Goal: Complete application form

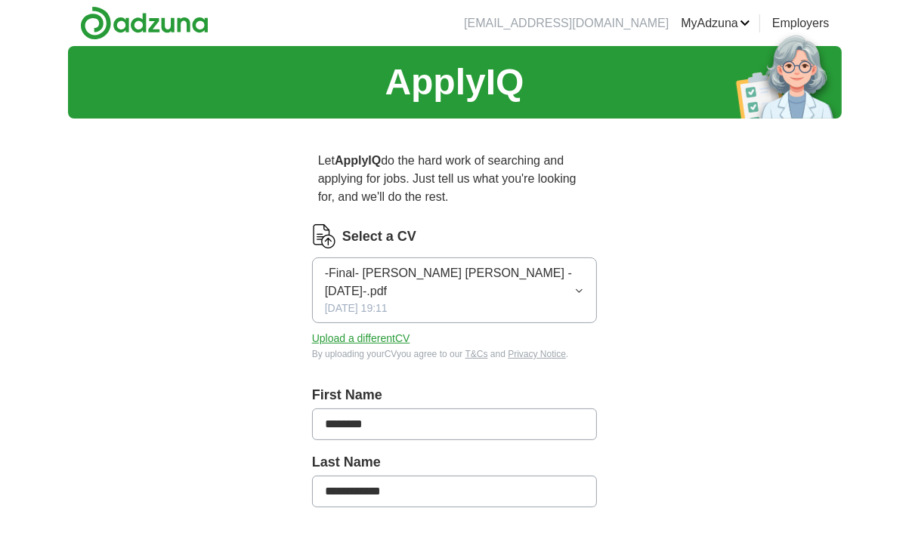
click at [583, 291] on icon "button" at bounding box center [579, 291] width 10 height 12
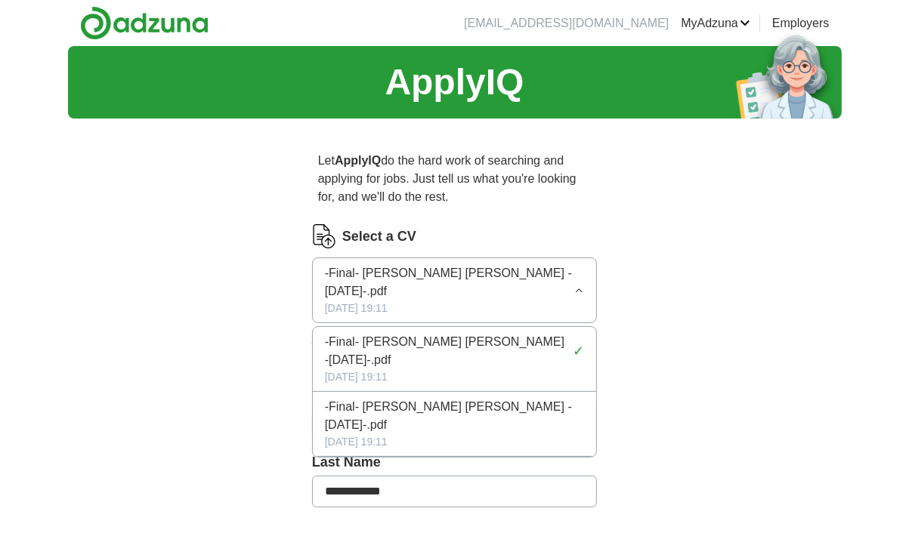
click at [357, 236] on label "Select a CV" at bounding box center [379, 237] width 74 height 20
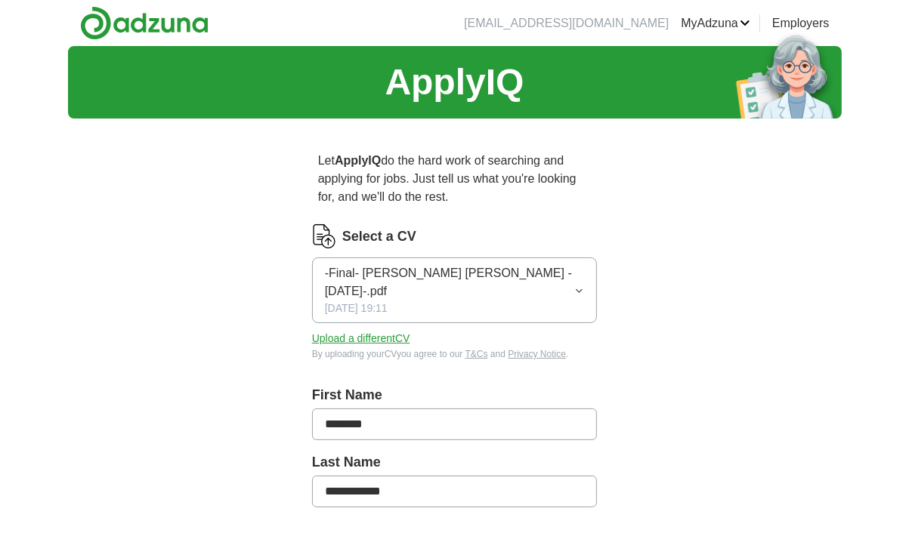
click at [363, 334] on button "Upload a different CV" at bounding box center [361, 339] width 98 height 16
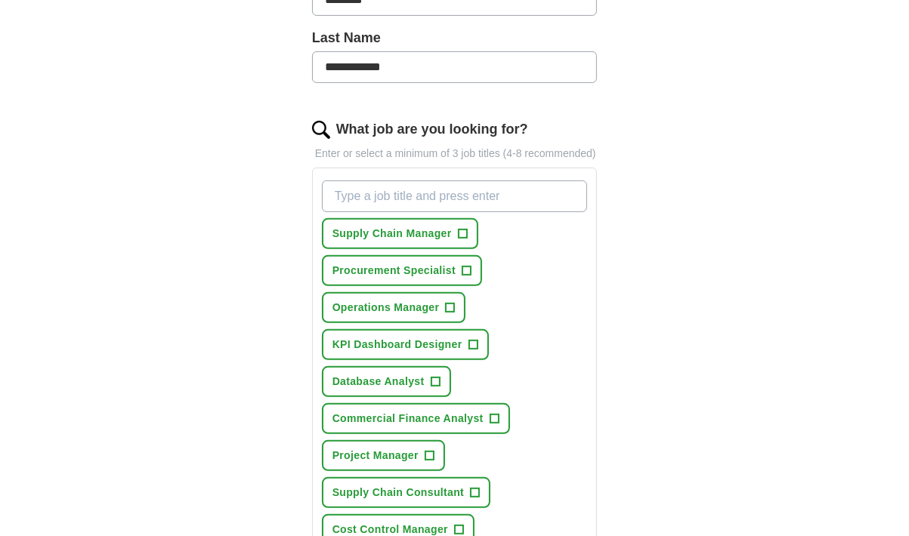
scroll to position [438, 0]
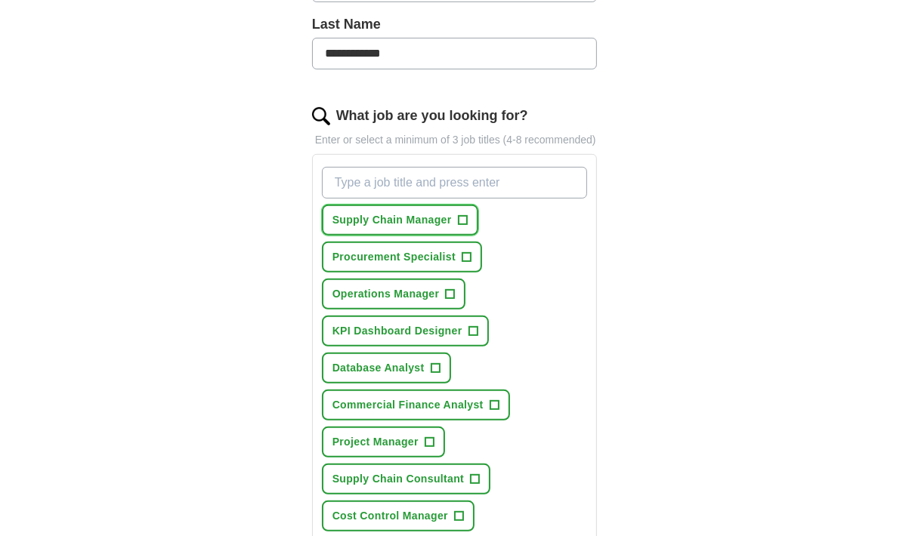
click at [468, 205] on button "Supply Chain Manager +" at bounding box center [400, 220] width 156 height 31
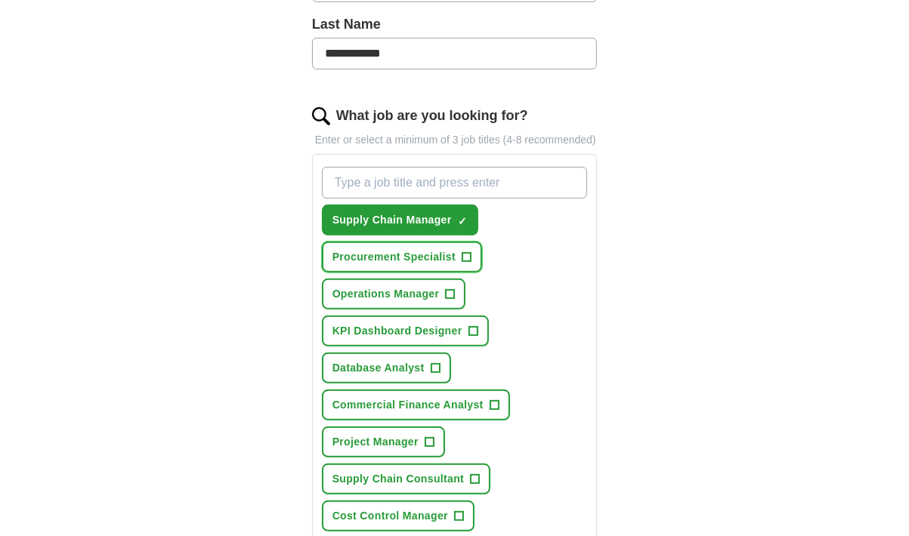
click at [475, 242] on button "Procurement Specialist +" at bounding box center [402, 257] width 160 height 31
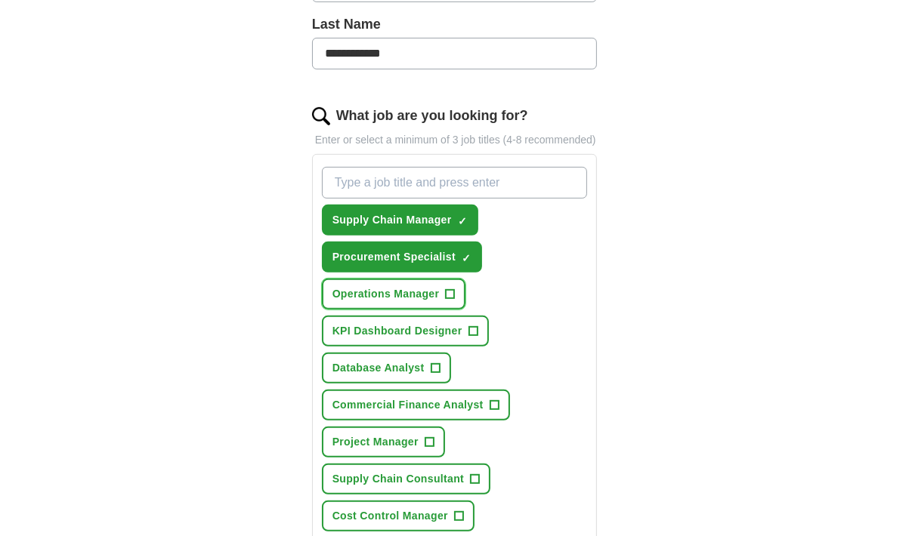
click at [454, 289] on span "+" at bounding box center [450, 295] width 9 height 12
click at [480, 316] on button "KPI Dashboard Designer +" at bounding box center [405, 331] width 167 height 31
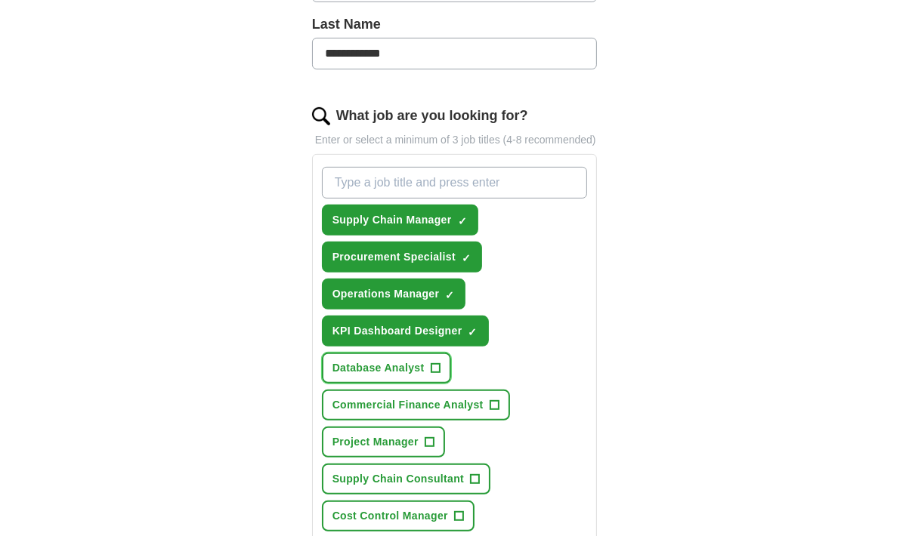
click at [442, 353] on button "Database Analyst +" at bounding box center [386, 368] width 129 height 31
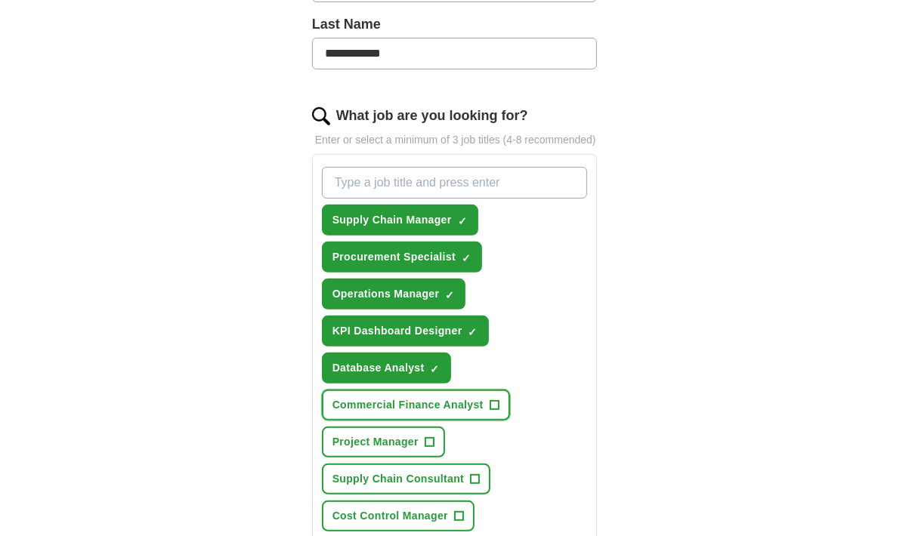
click at [497, 400] on span "+" at bounding box center [494, 406] width 9 height 12
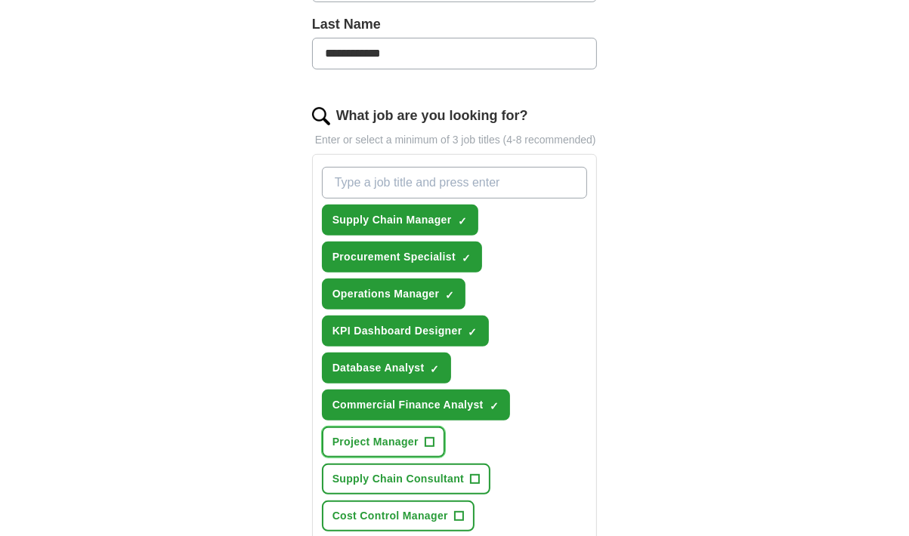
click at [437, 427] on button "Project Manager +" at bounding box center [383, 442] width 123 height 31
click at [475, 474] on span "+" at bounding box center [475, 480] width 9 height 12
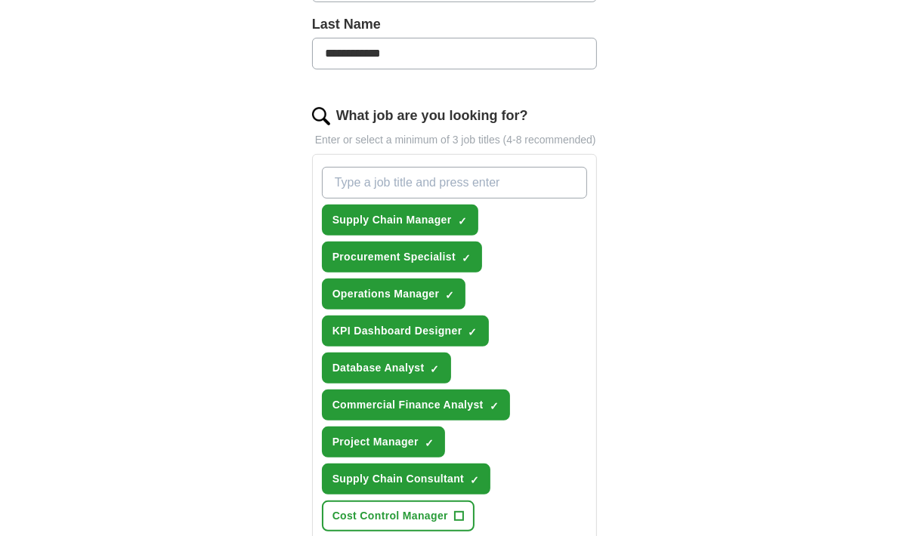
click at [405, 167] on input "What job are you looking for?" at bounding box center [455, 183] width 266 height 32
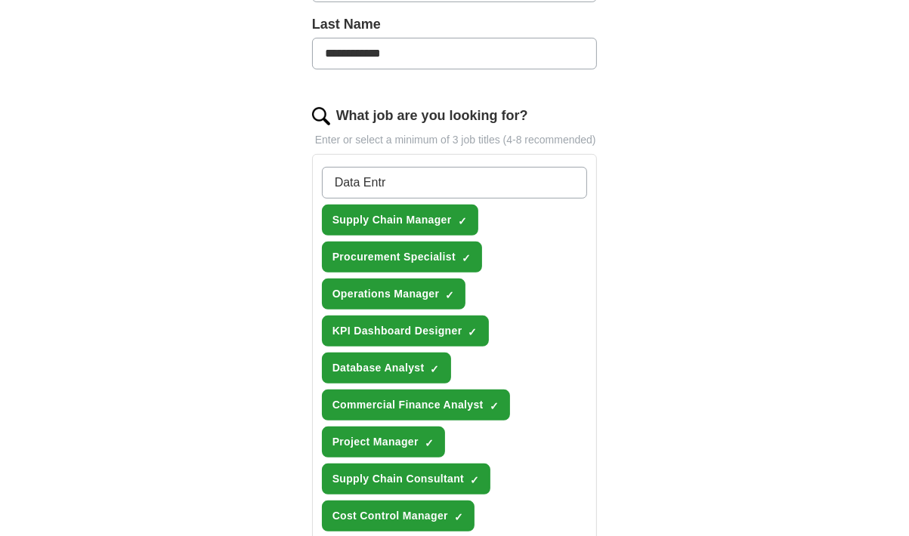
type input "Data Entry"
type input "Administrator"
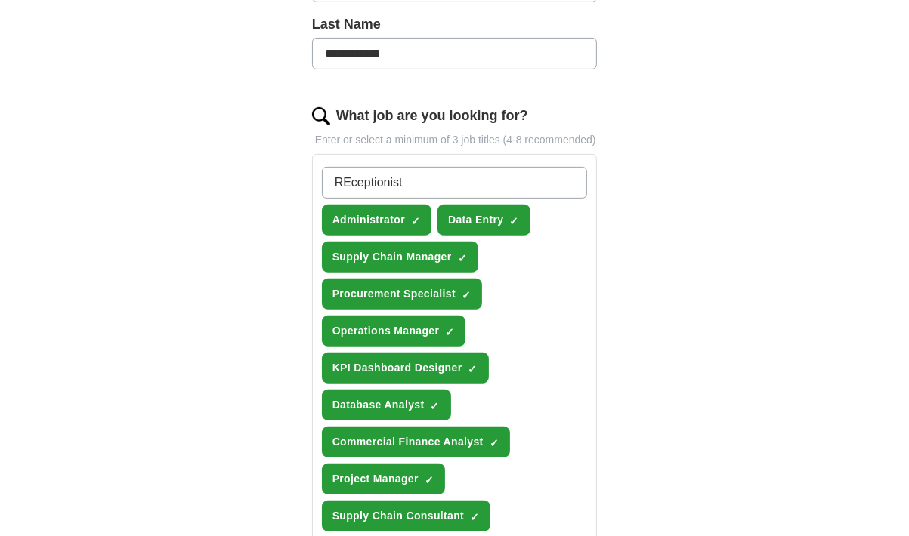
click at [352, 167] on input "REceptionist" at bounding box center [455, 183] width 266 height 32
type input "Receptionist"
click at [422, 168] on input "Receptionist" at bounding box center [455, 183] width 266 height 32
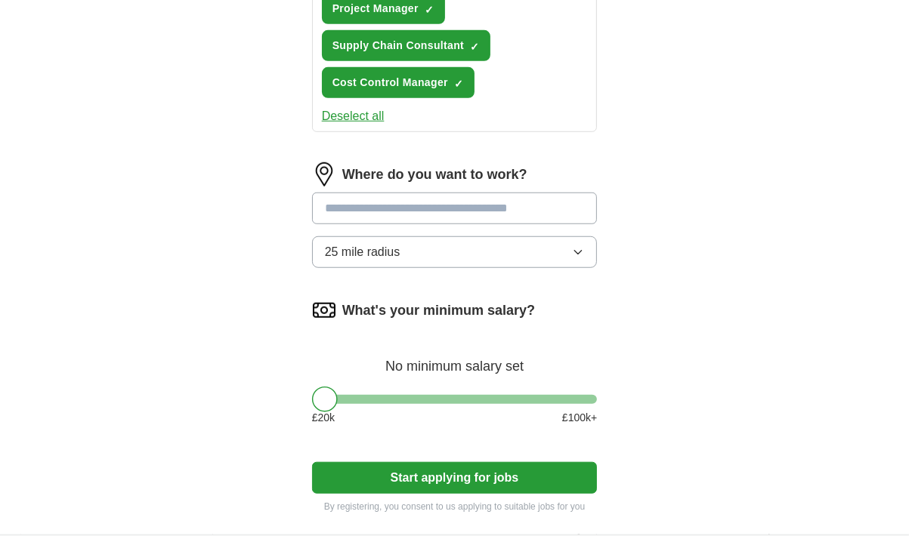
scroll to position [910, 0]
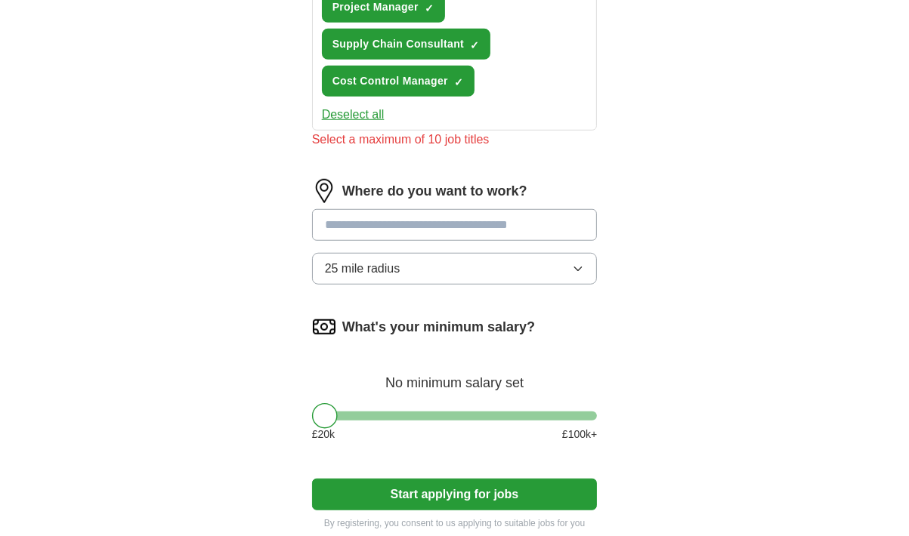
click at [479, 182] on div "Where do you want to work? 25 mile radius" at bounding box center [455, 238] width 286 height 118
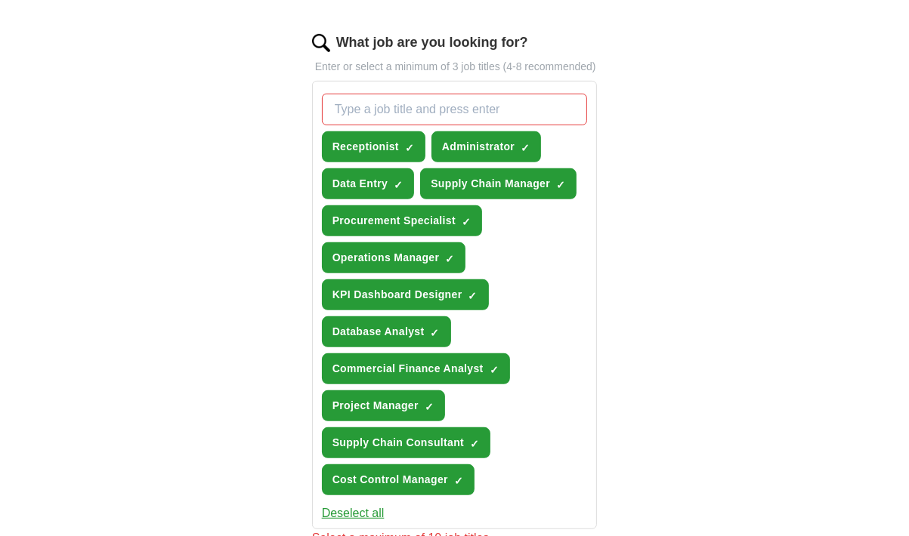
scroll to position [514, 0]
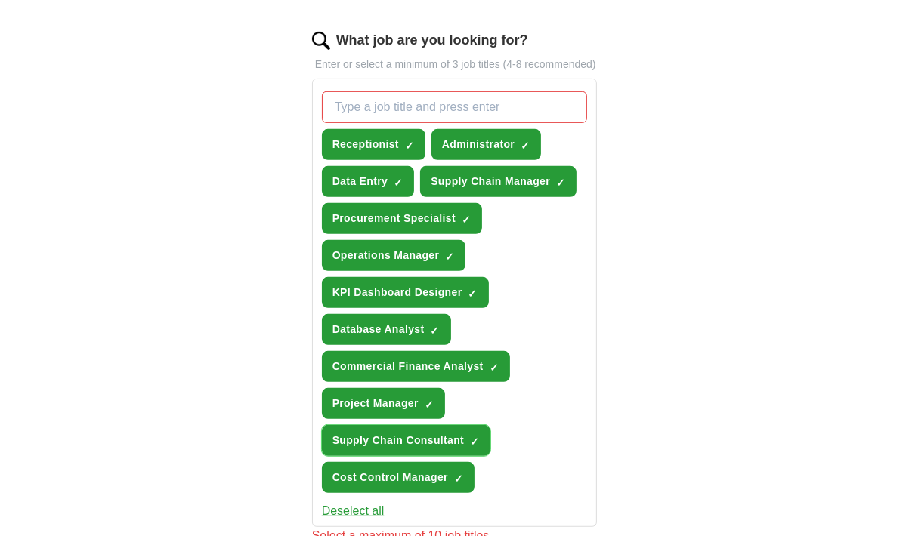
click at [467, 425] on button "Supply Chain Consultant ✓ ×" at bounding box center [406, 440] width 169 height 31
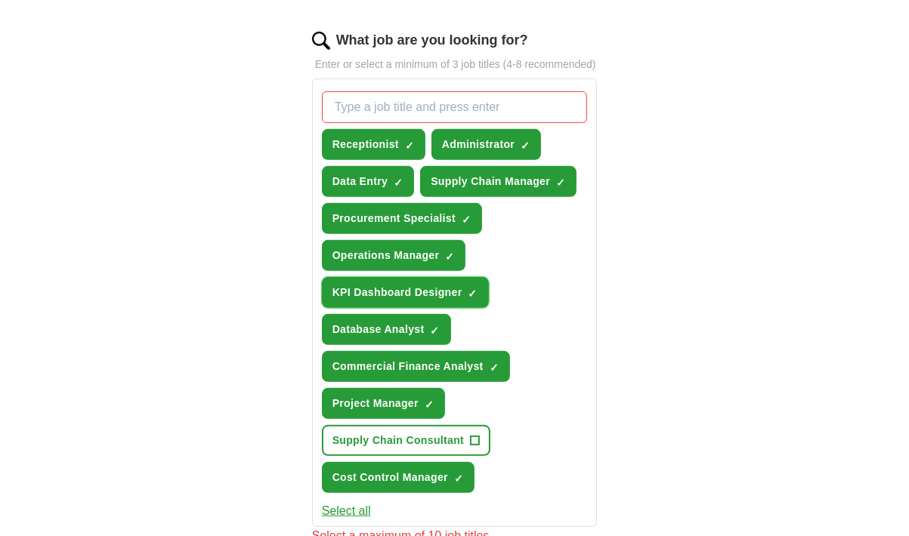
click at [0, 0] on span "×" at bounding box center [0, 0] width 0 height 0
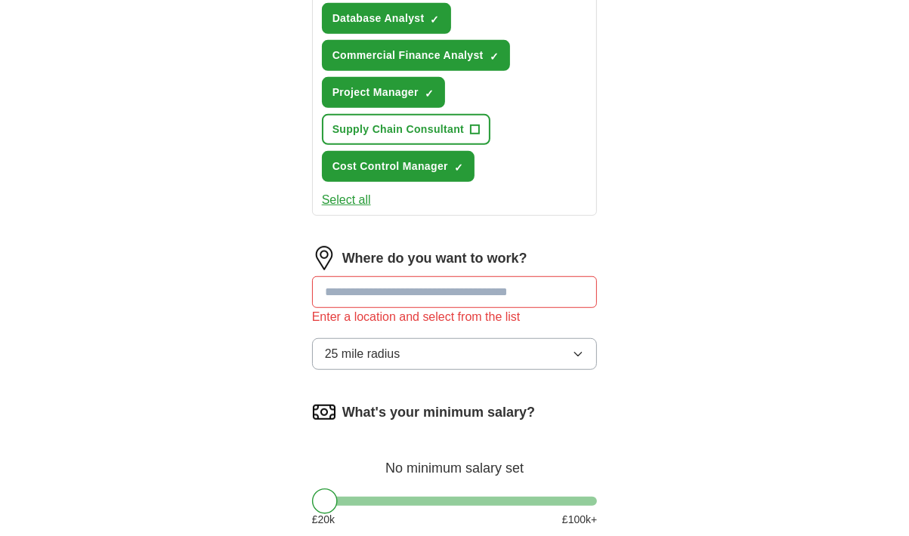
scroll to position [845, 0]
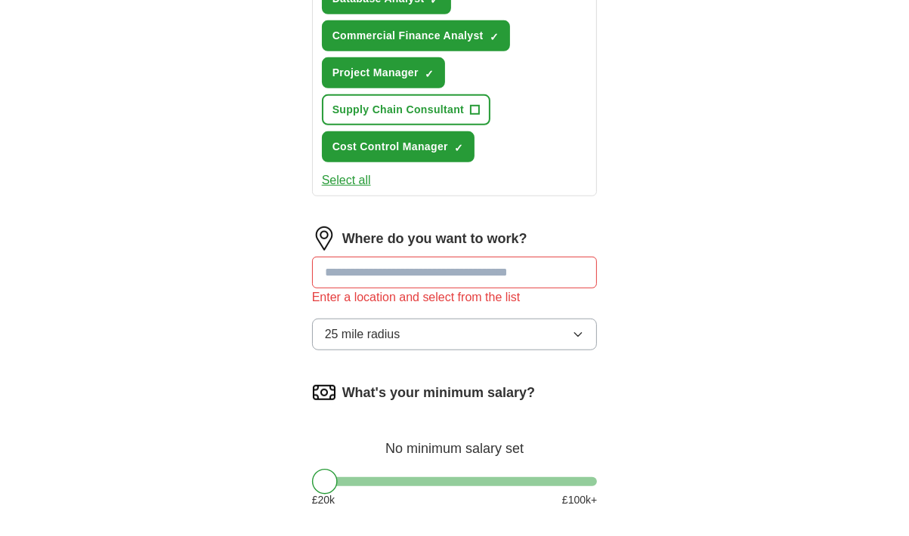
click at [413, 257] on input at bounding box center [455, 273] width 286 height 32
type input "******"
click at [394, 326] on span "25 mile radius" at bounding box center [363, 335] width 76 height 18
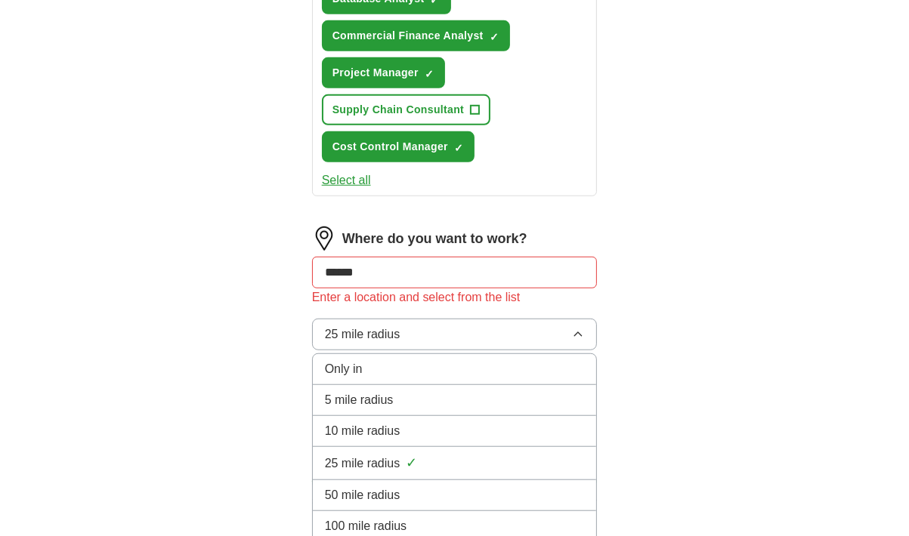
click at [386, 422] on span "10 mile radius" at bounding box center [363, 431] width 76 height 18
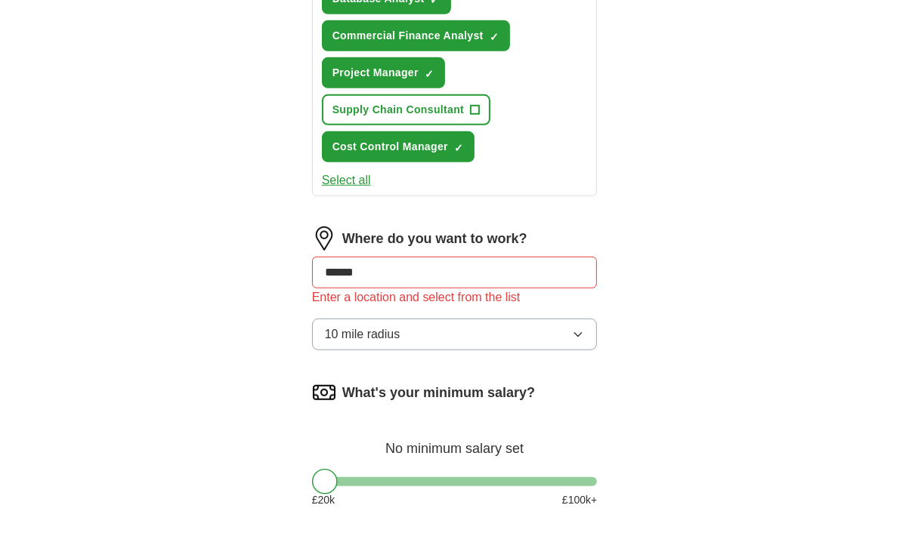
drag, startPoint x: 907, startPoint y: 393, endPoint x: 920, endPoint y: 428, distance: 37.8
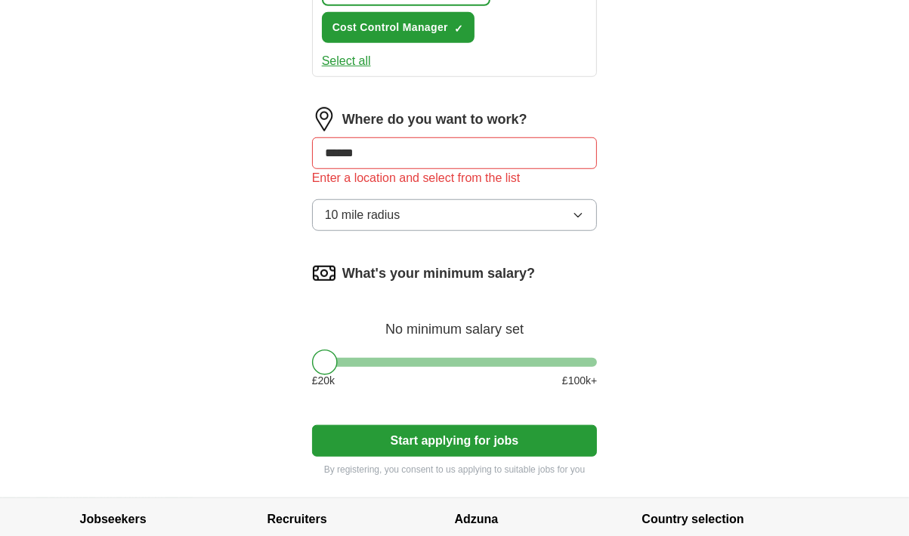
scroll to position [966, 0]
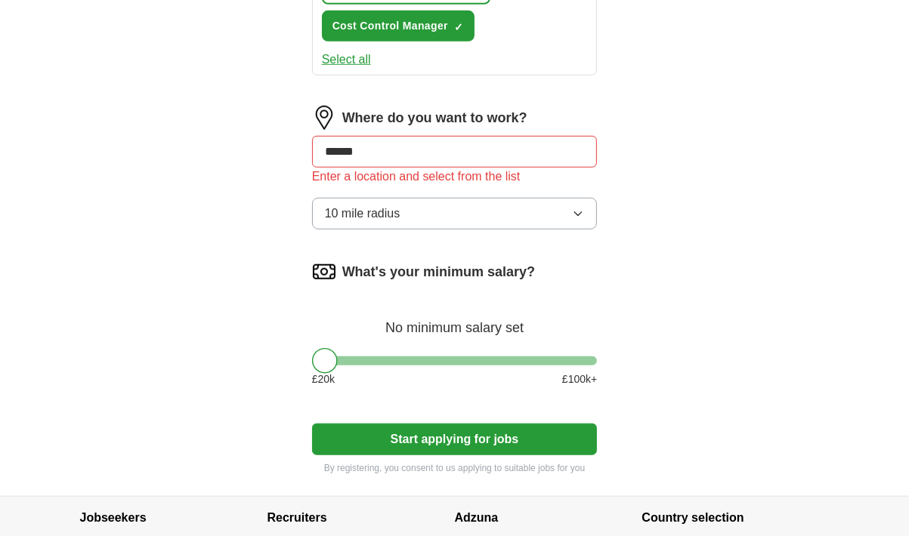
click at [522, 424] on button "Start applying for jobs" at bounding box center [455, 440] width 286 height 32
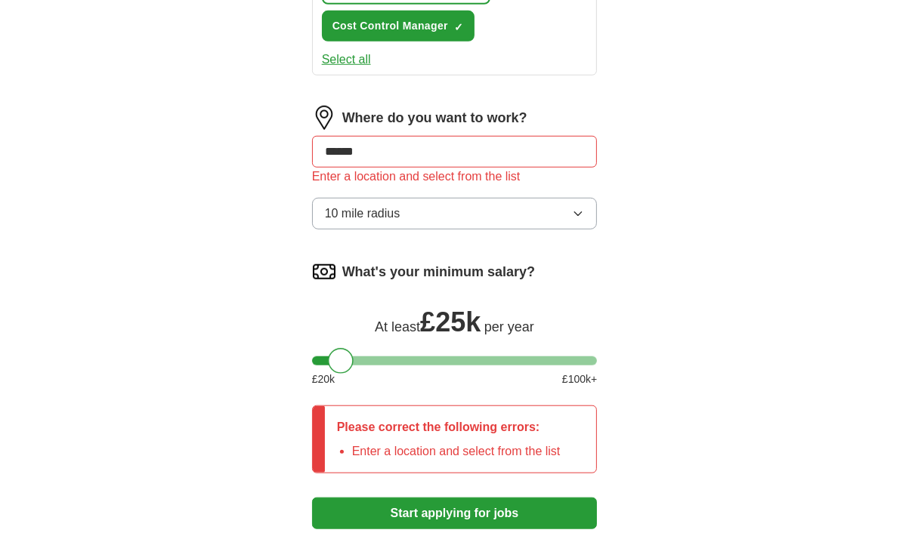
drag, startPoint x: 327, startPoint y: 331, endPoint x: 344, endPoint y: 341, distance: 19.3
click at [344, 348] on div at bounding box center [341, 361] width 26 height 26
click at [435, 498] on button "Start applying for jobs" at bounding box center [455, 514] width 286 height 32
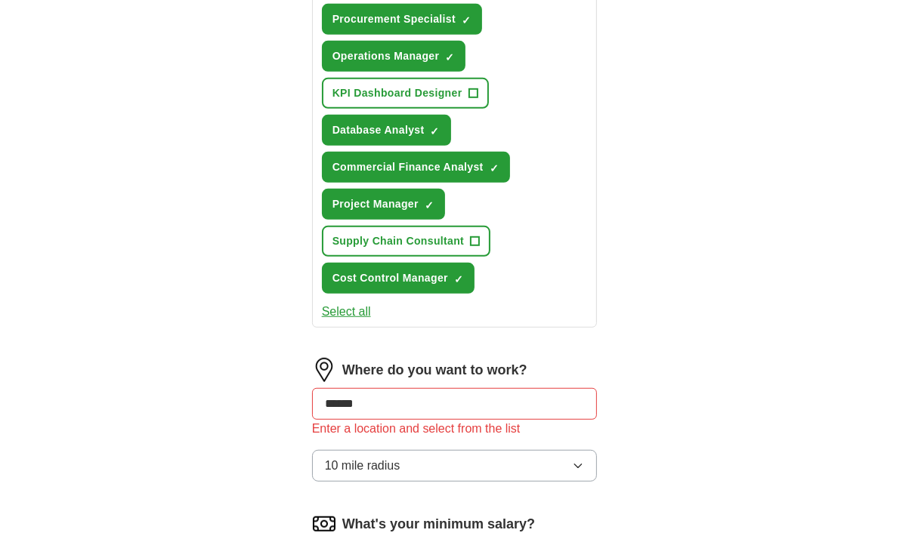
scroll to position [718, 0]
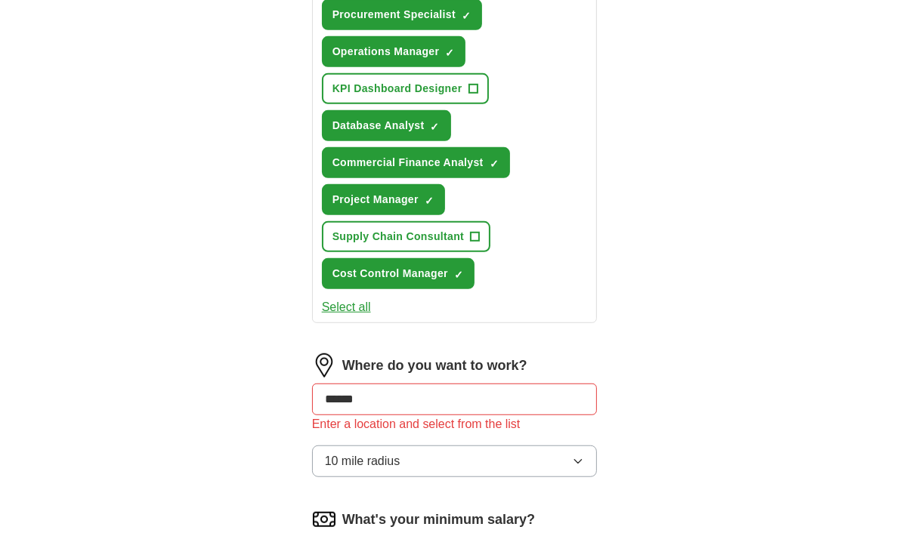
click at [338, 384] on input "******" at bounding box center [455, 400] width 286 height 32
click at [376, 384] on input "******" at bounding box center [455, 400] width 286 height 32
drag, startPoint x: 376, startPoint y: 368, endPoint x: 351, endPoint y: 400, distance: 40.4
click at [351, 400] on div "Where do you want to work? ****** Enter a location and select from the list 10 …" at bounding box center [455, 422] width 286 height 136
click at [485, 416] on div "Enter a location and select from the list" at bounding box center [455, 425] width 286 height 18
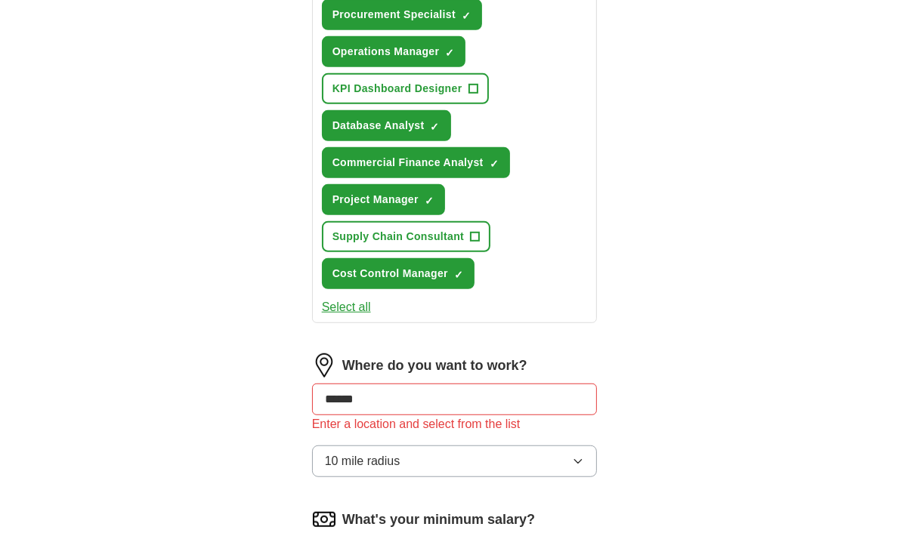
click at [325, 354] on img at bounding box center [324, 366] width 24 height 24
click at [397, 384] on input "******" at bounding box center [455, 400] width 286 height 32
drag, startPoint x: 397, startPoint y: 369, endPoint x: 288, endPoint y: 360, distance: 110.0
click at [288, 360] on div "**********" at bounding box center [454, 115] width 387 height 1405
type input "******"
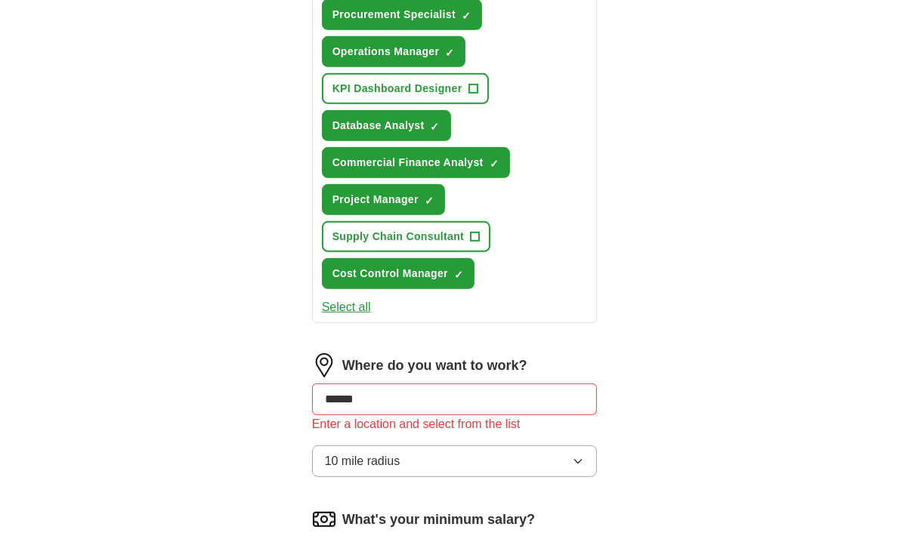
click at [321, 416] on div "Enter a location and select from the list" at bounding box center [455, 425] width 286 height 18
drag, startPoint x: 321, startPoint y: 399, endPoint x: 354, endPoint y: 401, distance: 33.3
click at [354, 416] on div "Enter a location and select from the list" at bounding box center [455, 425] width 286 height 18
click at [480, 386] on input "******" at bounding box center [455, 400] width 286 height 32
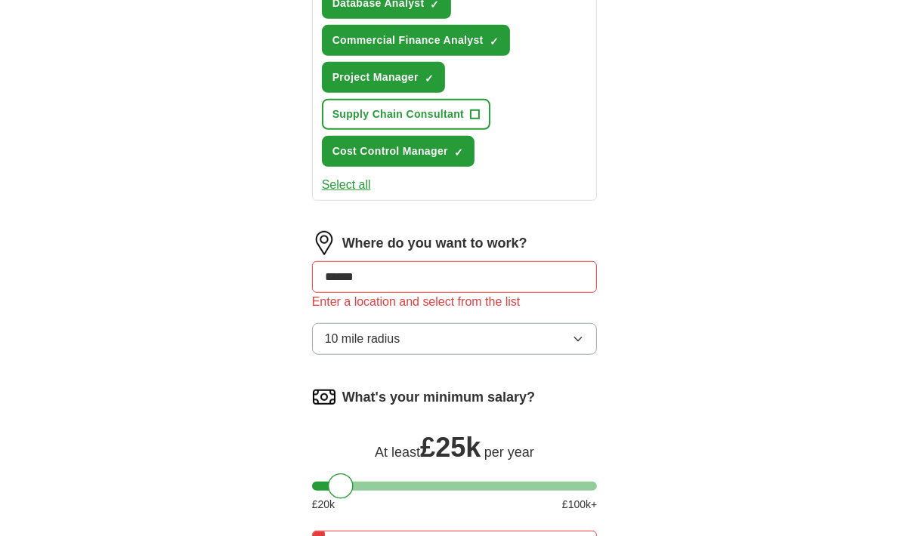
scroll to position [820, 0]
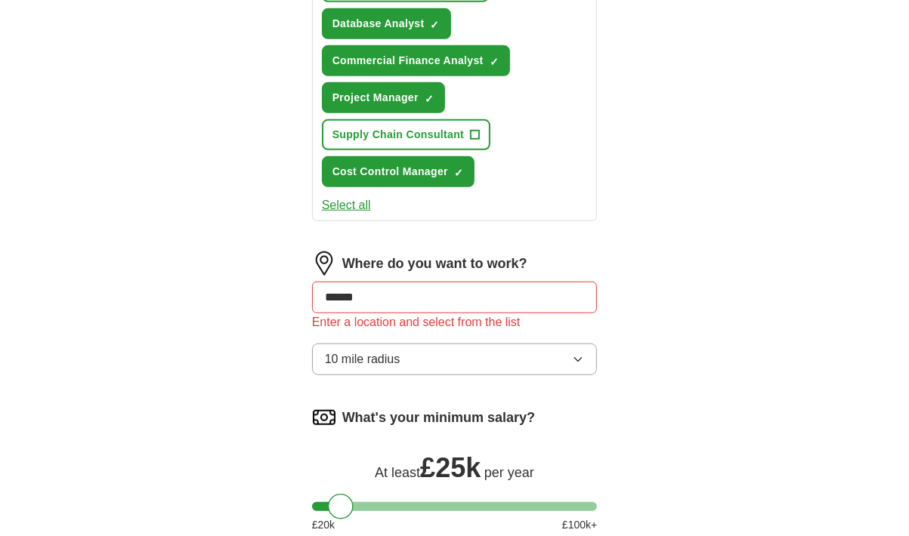
click at [317, 252] on img at bounding box center [324, 264] width 24 height 24
click at [352, 254] on label "Where do you want to work?" at bounding box center [434, 264] width 185 height 20
click at [361, 254] on label "Where do you want to work?" at bounding box center [434, 264] width 185 height 20
click at [405, 282] on input "******" at bounding box center [455, 298] width 286 height 32
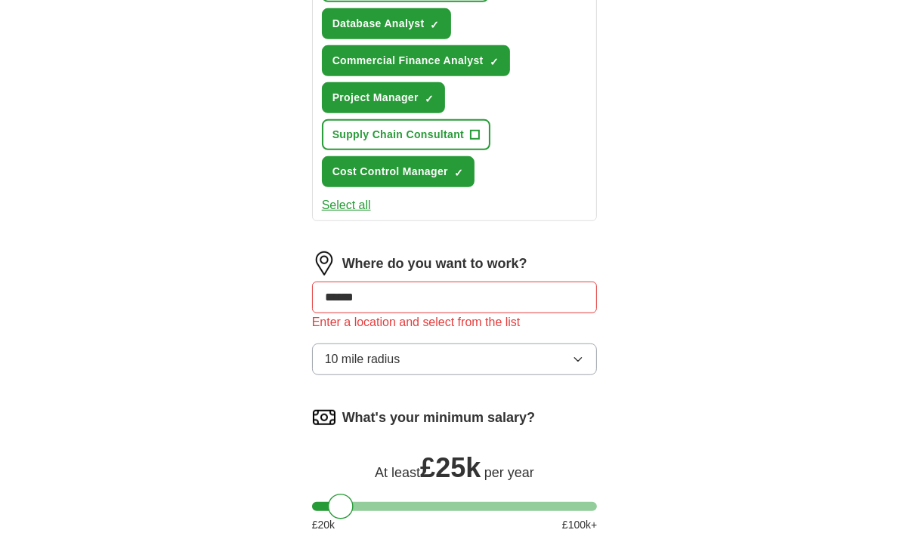
click at [405, 282] on input "******" at bounding box center [455, 298] width 286 height 32
type input "*"
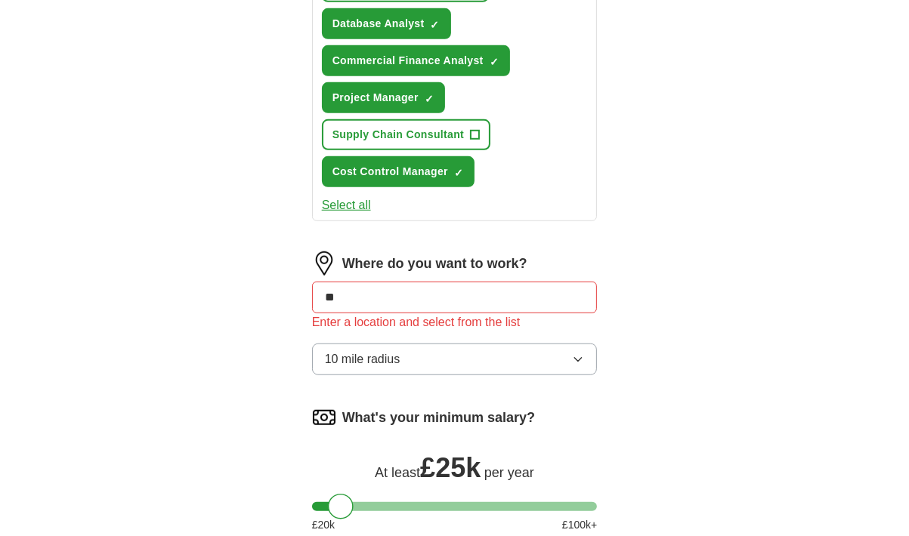
type input "*"
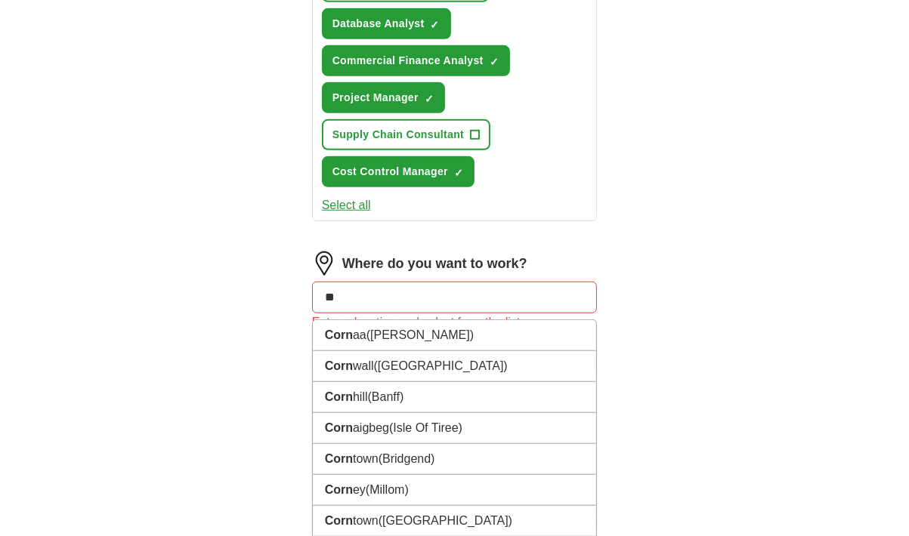
type input "*"
type input "***"
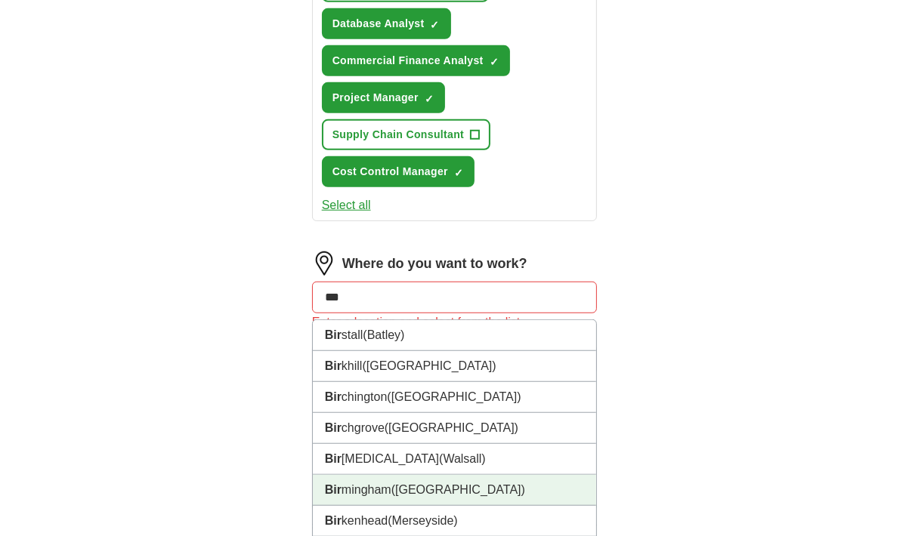
click at [418, 484] on span "([GEOGRAPHIC_DATA])" at bounding box center [458, 490] width 134 height 13
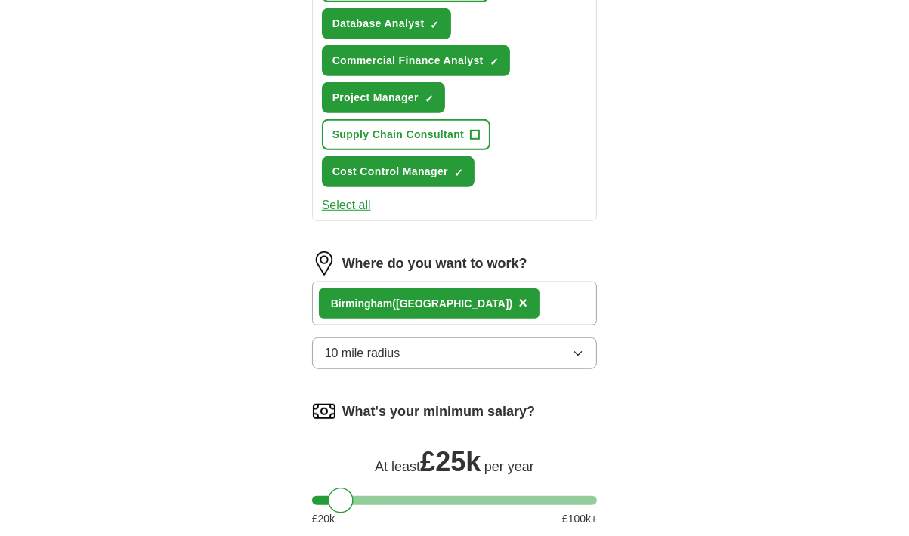
click at [515, 282] on div "Bir mingham ([GEOGRAPHIC_DATA]) ×" at bounding box center [455, 304] width 286 height 44
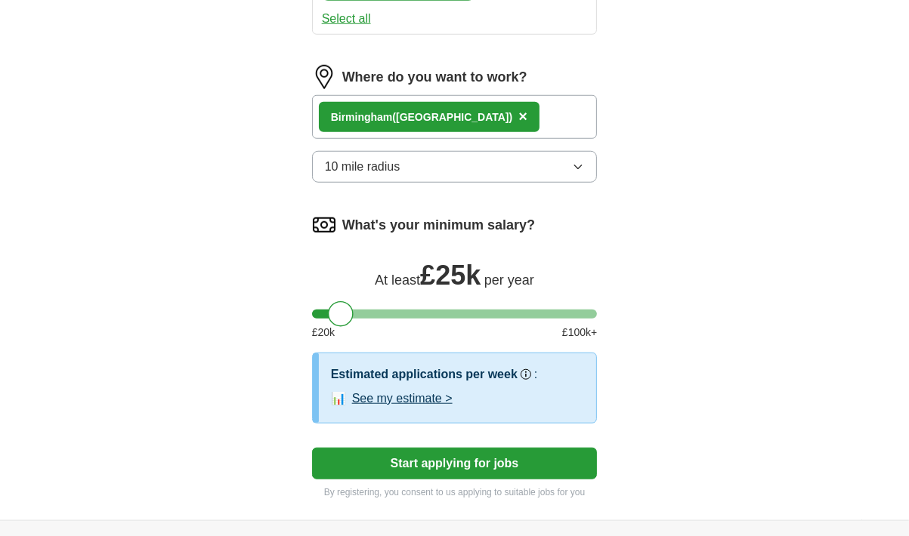
scroll to position [1008, 0]
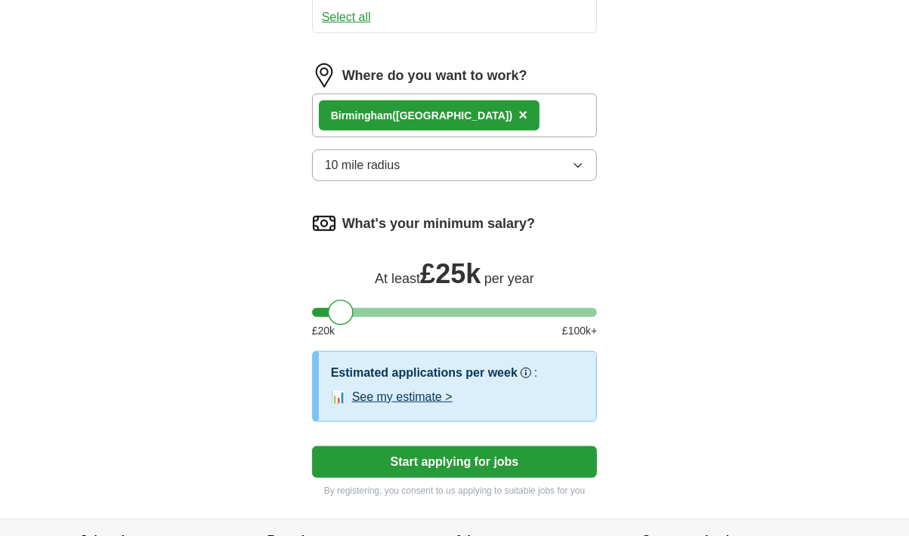
click at [477, 447] on button "Start applying for jobs" at bounding box center [455, 463] width 286 height 32
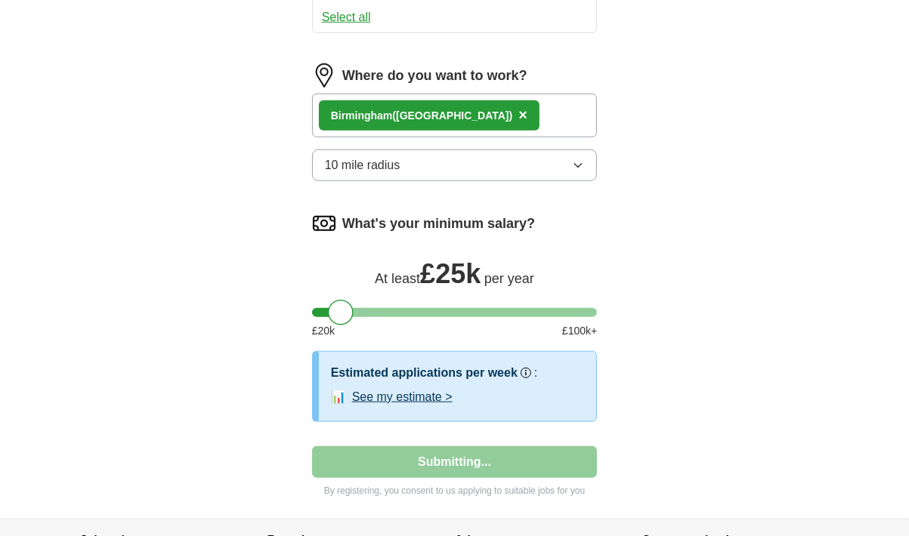
select select "**"
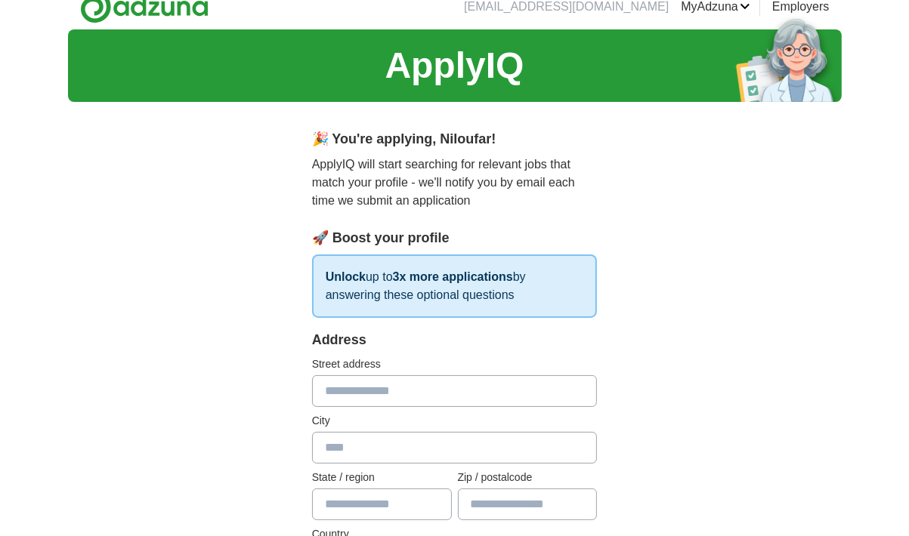
scroll to position [0, 0]
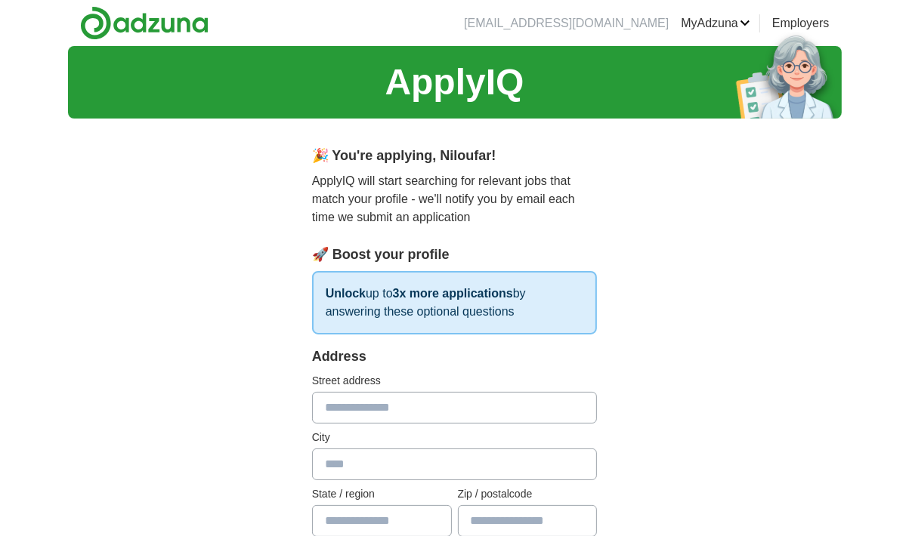
click at [468, 409] on input "text" at bounding box center [455, 408] width 286 height 32
type input "**********"
type input "******"
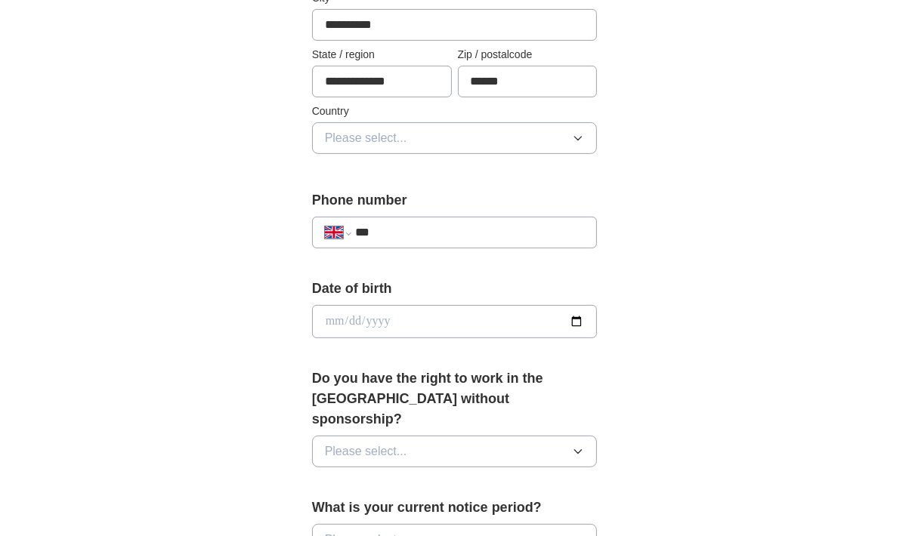
scroll to position [445, 0]
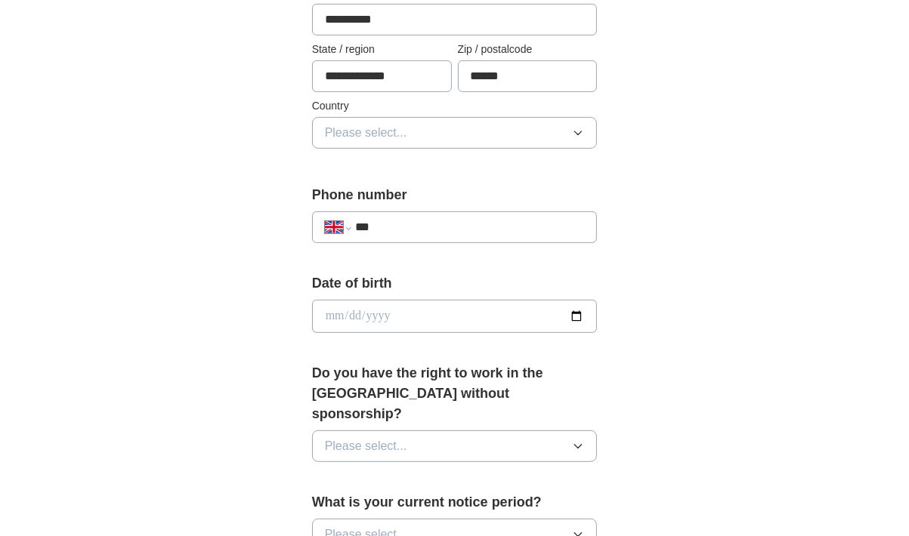
click at [552, 122] on button "Please select..." at bounding box center [455, 133] width 286 height 32
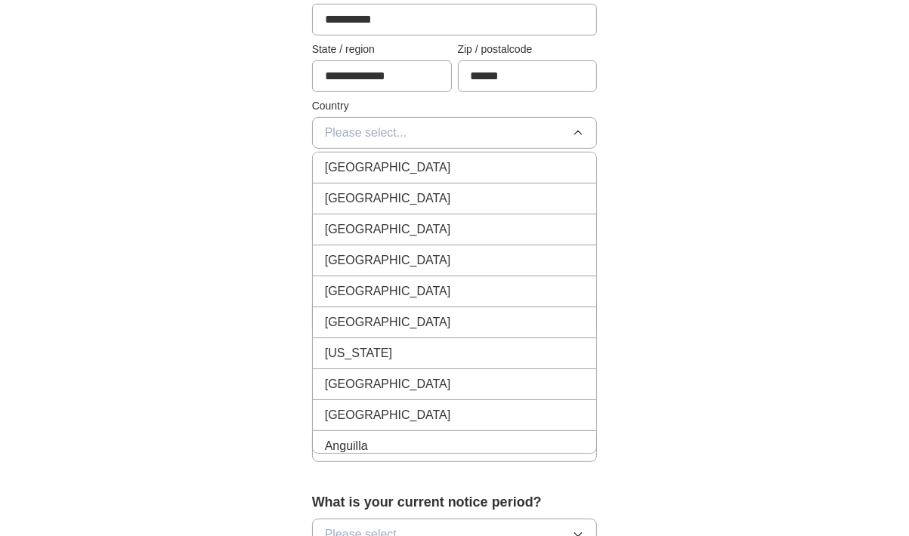
click at [497, 171] on div "[GEOGRAPHIC_DATA]" at bounding box center [455, 168] width 260 height 18
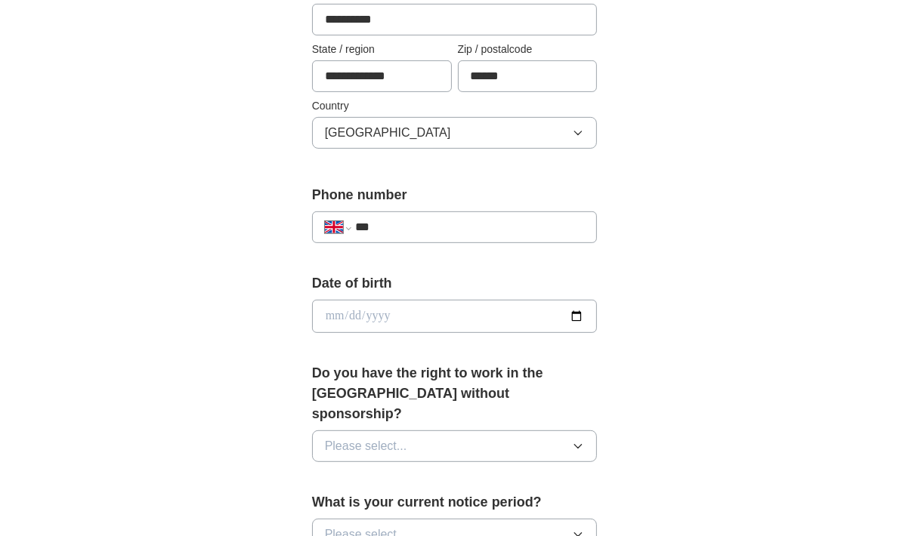
click at [469, 229] on input "***" at bounding box center [470, 227] width 230 height 18
type input "**********"
click at [380, 307] on input "date" at bounding box center [455, 316] width 286 height 33
click at [327, 312] on input "date" at bounding box center [455, 316] width 286 height 33
type input "**********"
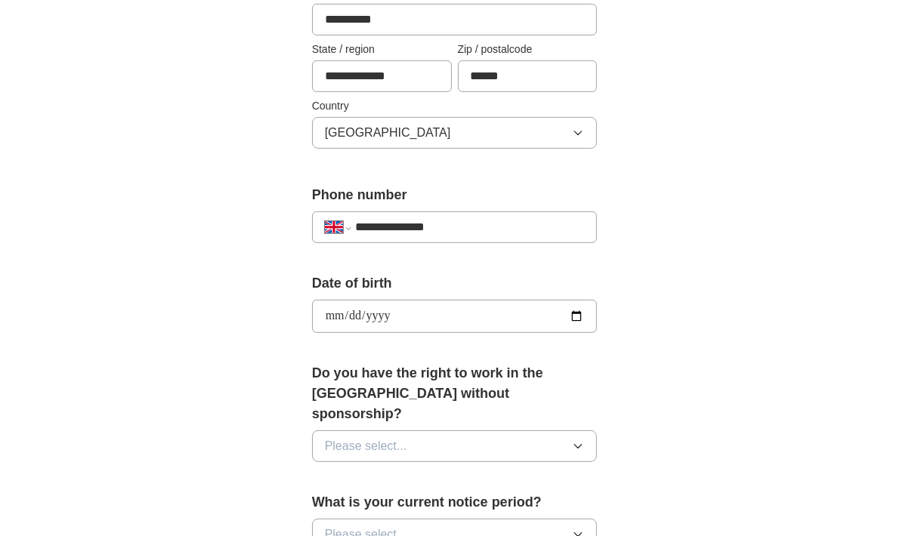
click at [394, 437] on span "Please select..." at bounding box center [366, 446] width 82 height 18
click at [388, 472] on div "Yes" at bounding box center [455, 481] width 260 height 18
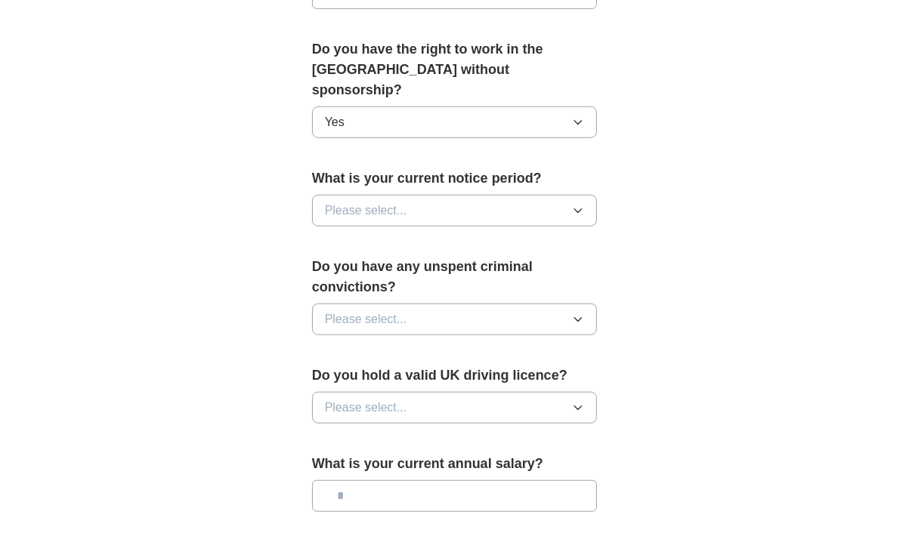
scroll to position [774, 0]
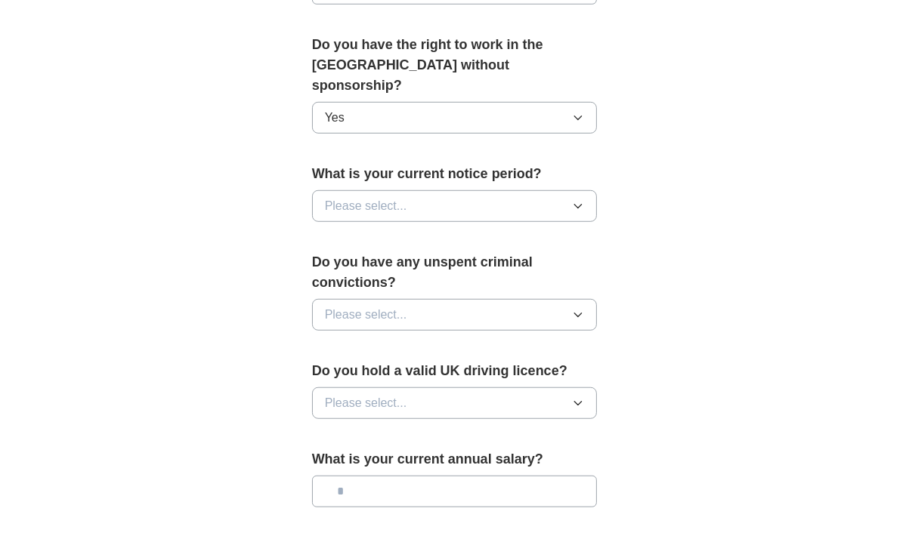
click at [425, 192] on button "Please select..." at bounding box center [455, 206] width 286 height 32
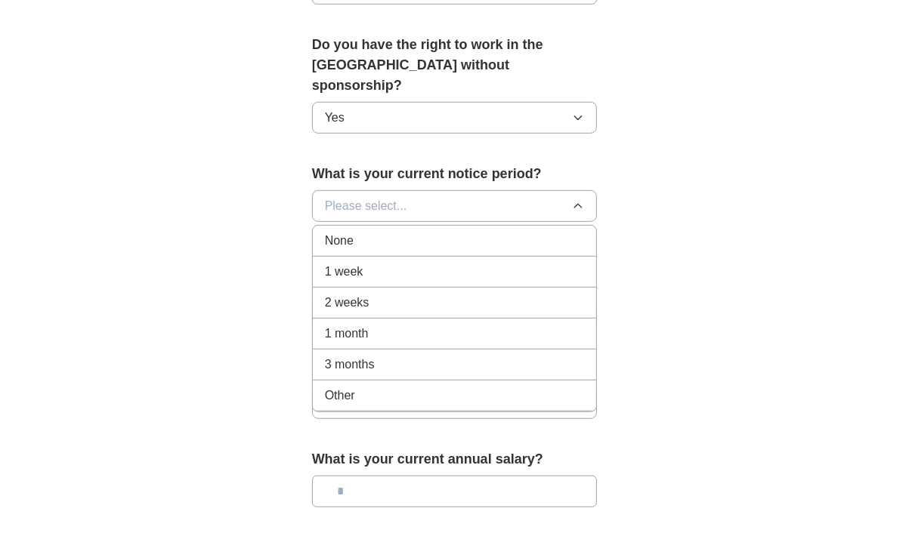
click at [407, 232] on div "None" at bounding box center [455, 241] width 260 height 18
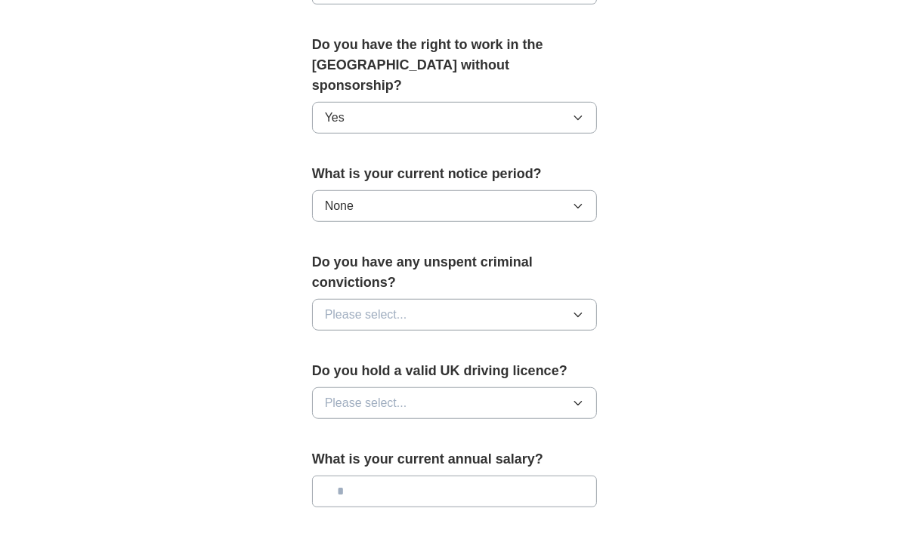
click at [394, 190] on button "None" at bounding box center [455, 206] width 286 height 32
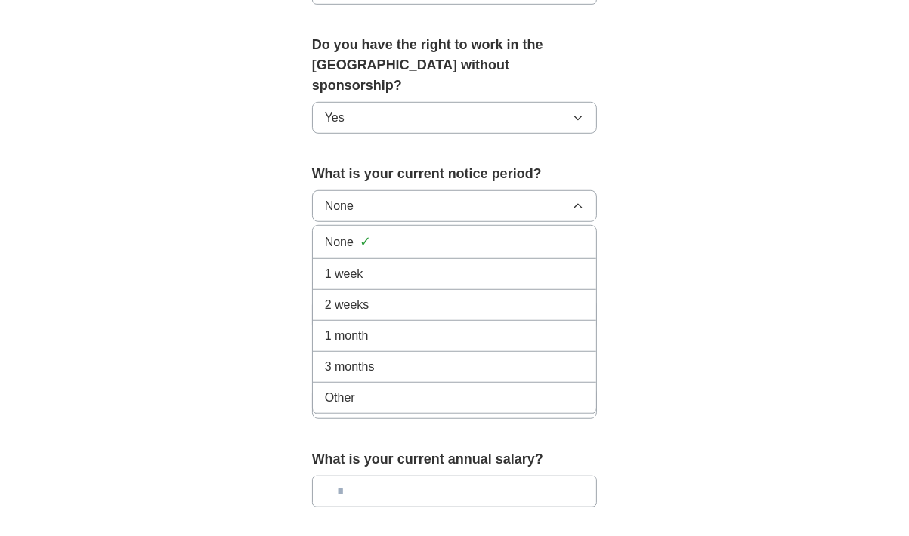
click at [390, 265] on div "1 week" at bounding box center [455, 274] width 260 height 18
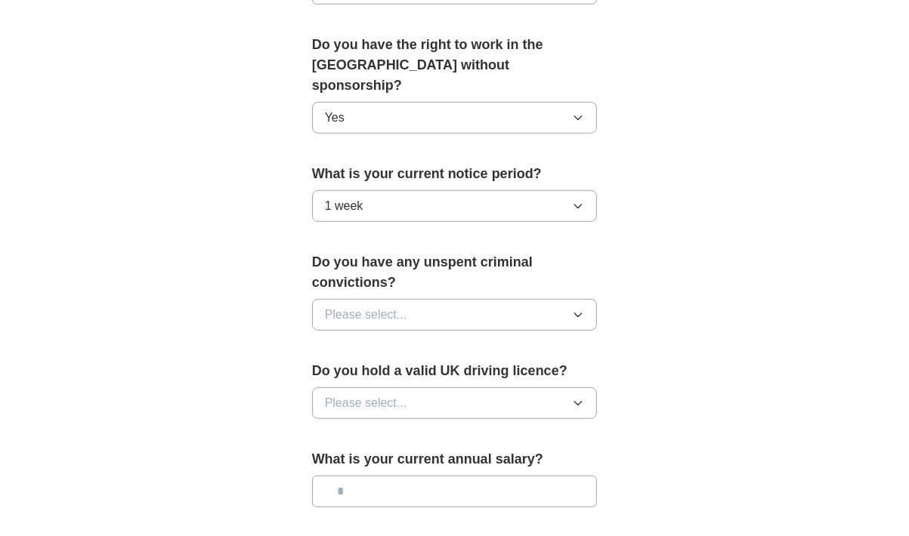
click at [391, 190] on button "1 week" at bounding box center [455, 206] width 286 height 32
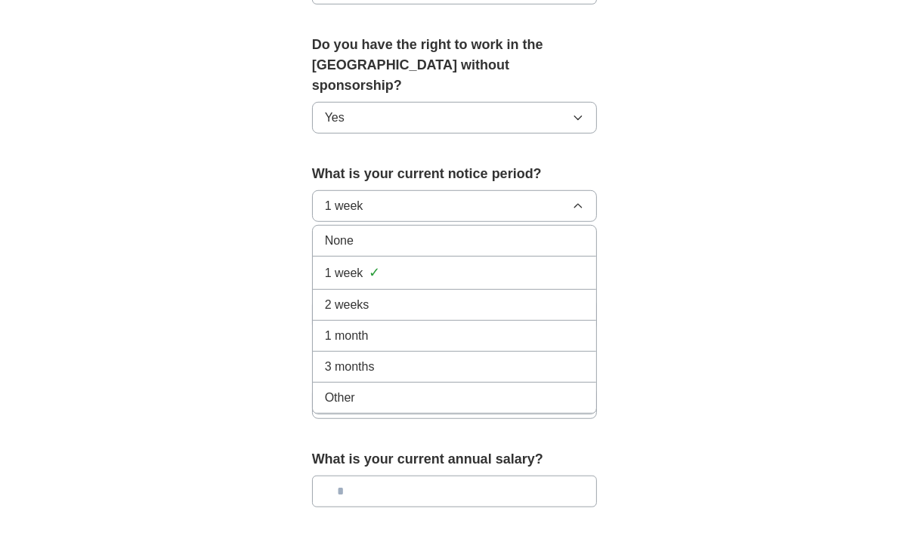
click at [385, 226] on li "None" at bounding box center [455, 241] width 284 height 31
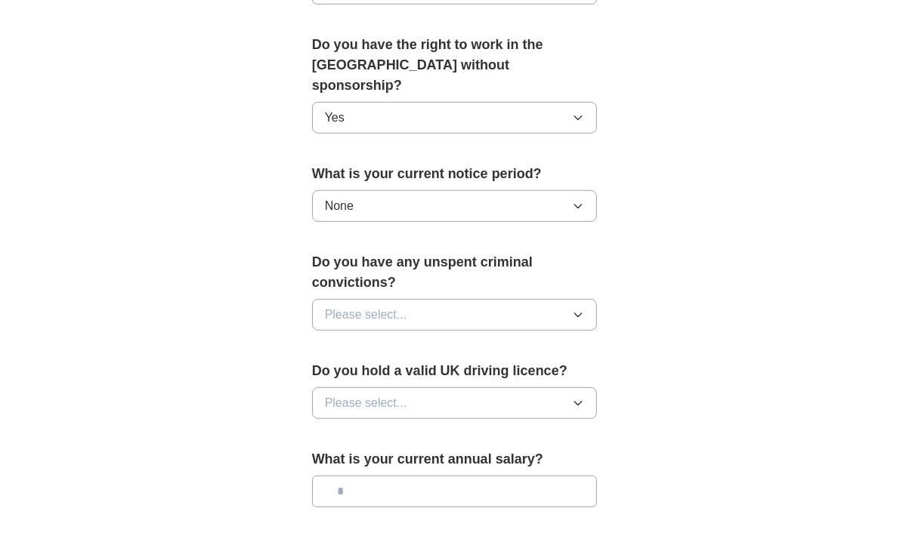
click at [391, 306] on span "Please select..." at bounding box center [366, 315] width 82 height 18
click at [386, 372] on div "No" at bounding box center [455, 381] width 260 height 18
click at [390, 394] on span "Please select..." at bounding box center [366, 403] width 82 height 18
click at [394, 429] on div "Yes" at bounding box center [455, 438] width 260 height 18
click at [407, 476] on input "text" at bounding box center [455, 492] width 286 height 32
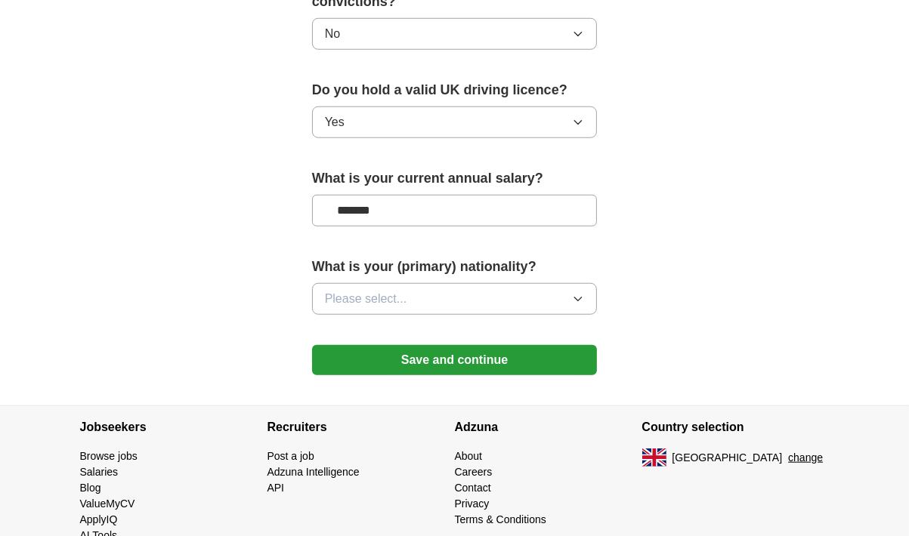
scroll to position [1067, 0]
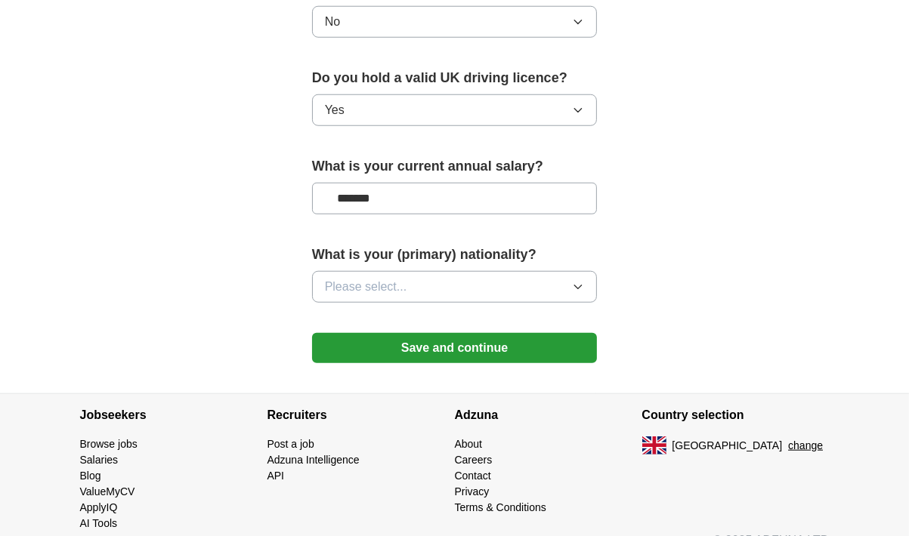
type input "*******"
click at [474, 271] on button "Please select..." at bounding box center [455, 287] width 286 height 32
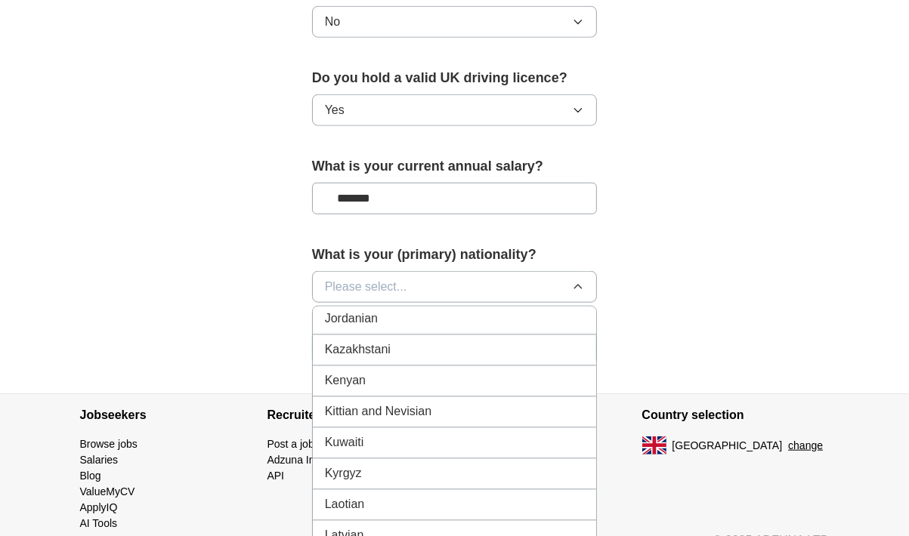
scroll to position [2372, 0]
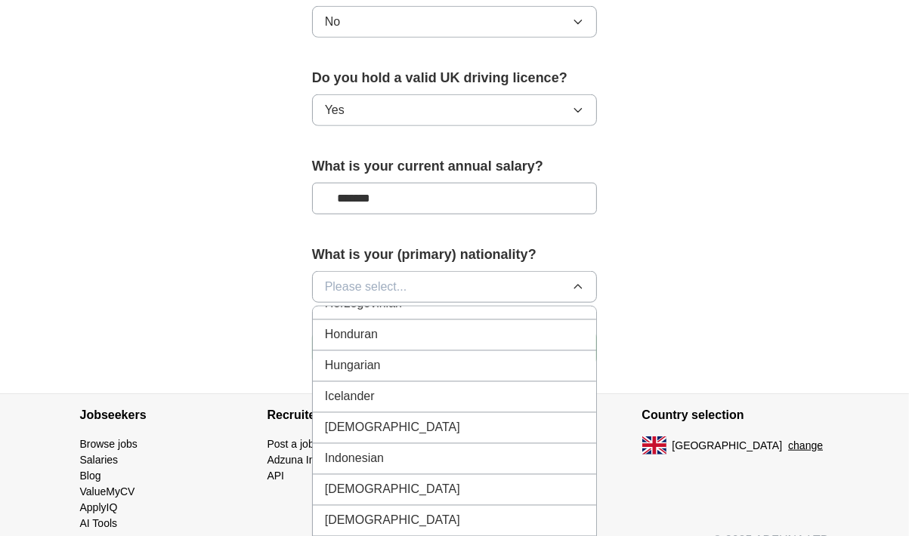
click at [508, 481] on div "[DEMOGRAPHIC_DATA]" at bounding box center [455, 490] width 260 height 18
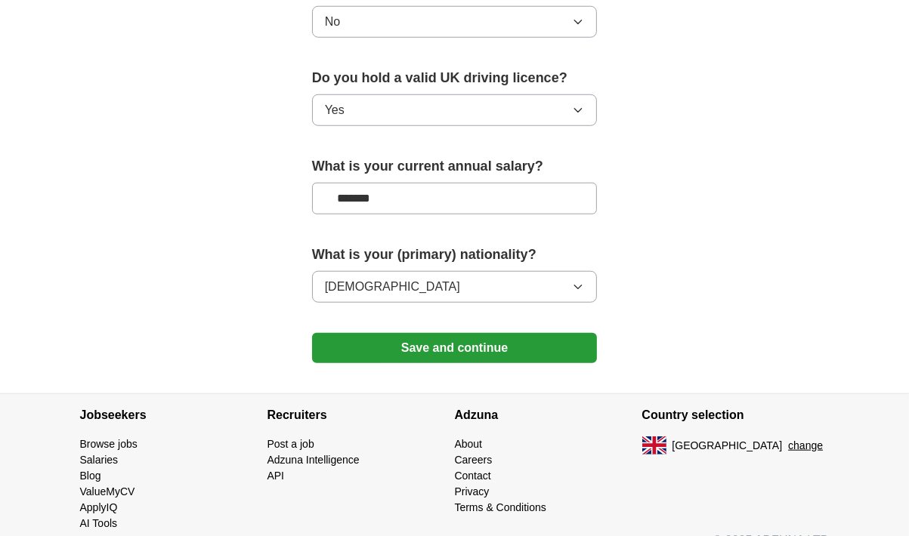
click at [457, 333] on button "Save and continue" at bounding box center [455, 348] width 286 height 30
